Goal: Task Accomplishment & Management: Manage account settings

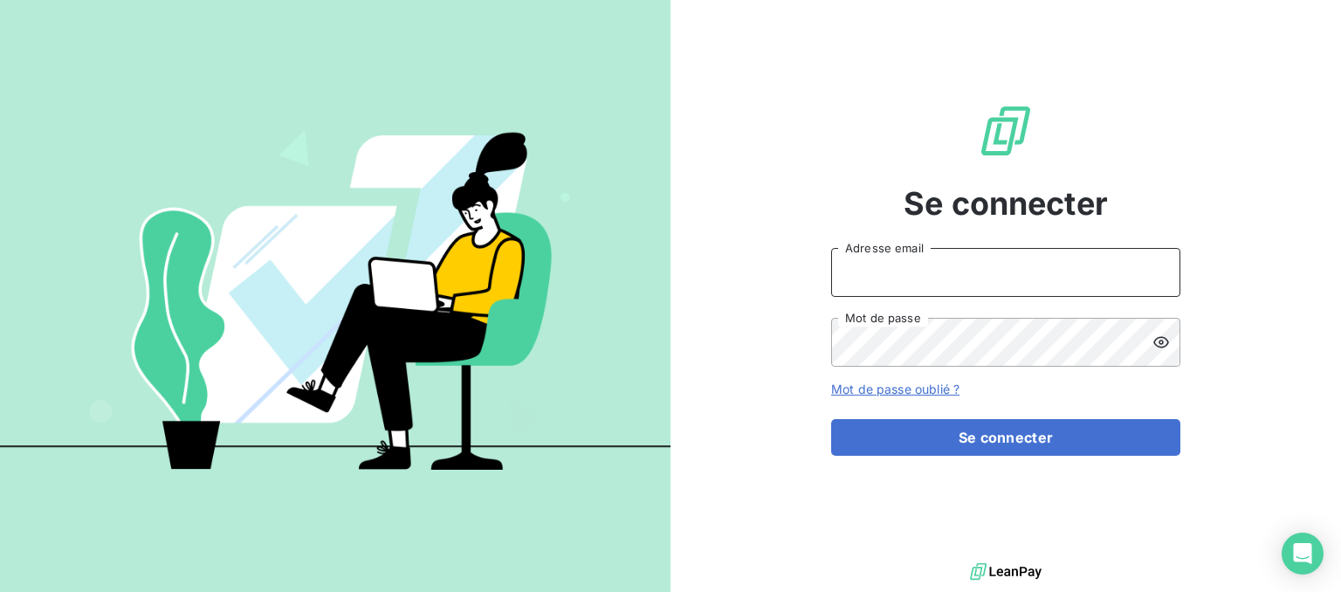
click at [931, 284] on input "Adresse email" at bounding box center [1005, 272] width 349 height 49
click at [907, 281] on input "Doublier" at bounding box center [1005, 272] width 349 height 49
click at [906, 281] on input "Doublier" at bounding box center [1005, 272] width 349 height 49
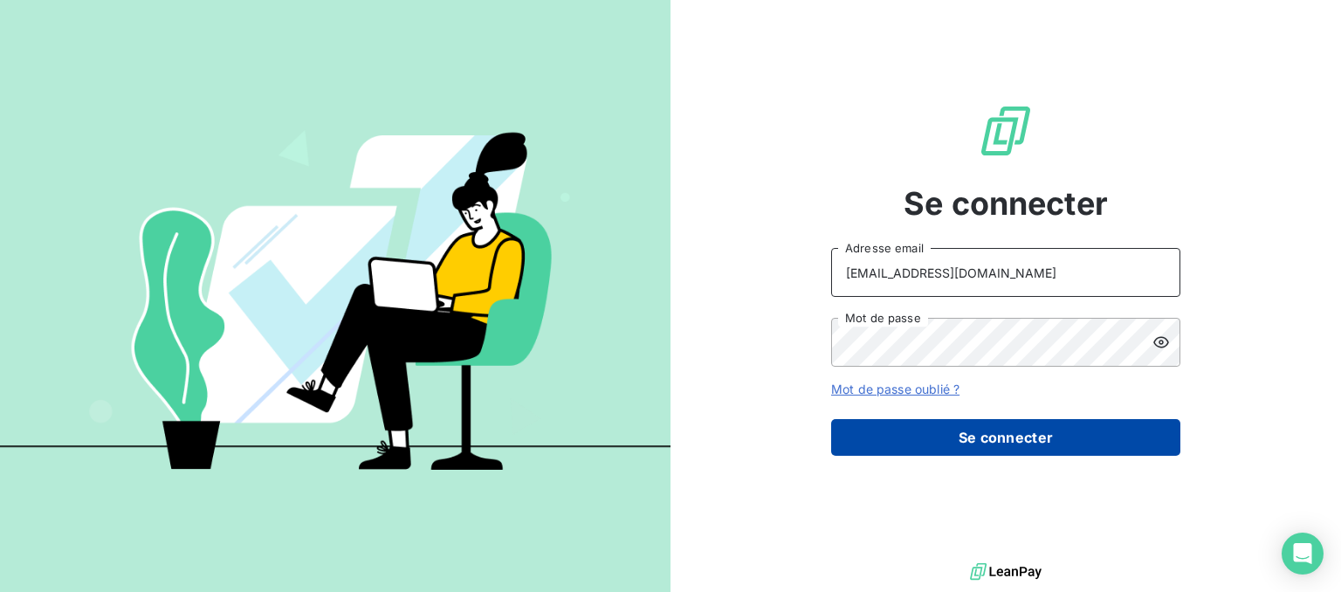
type input "chinon@litov-oenologie.fr"
click at [1061, 446] on button "Se connecter" at bounding box center [1005, 437] width 349 height 37
